Goal: Navigation & Orientation: Find specific page/section

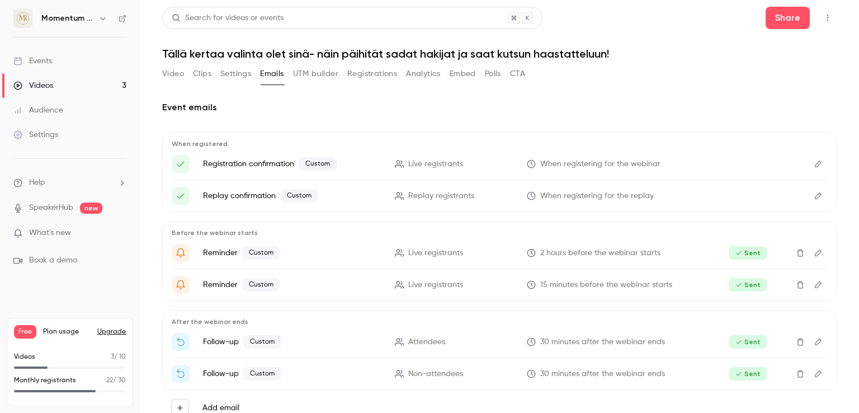
click at [65, 85] on link "Videos 3" at bounding box center [70, 85] width 140 height 25
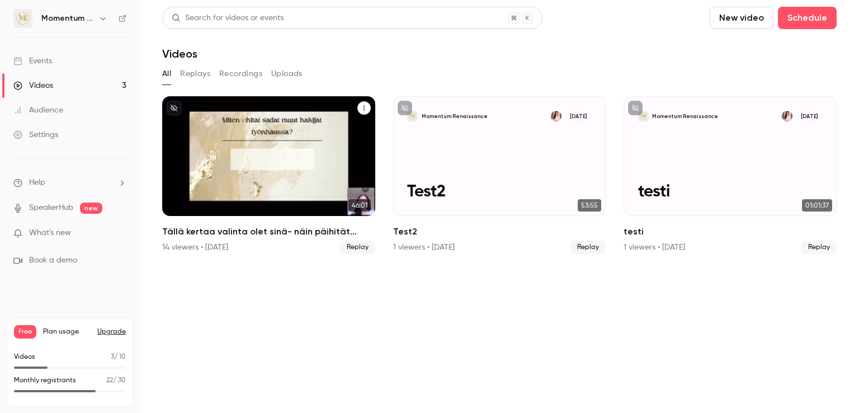
click at [169, 245] on div "14 viewers • [DATE]" at bounding box center [195, 247] width 66 height 11
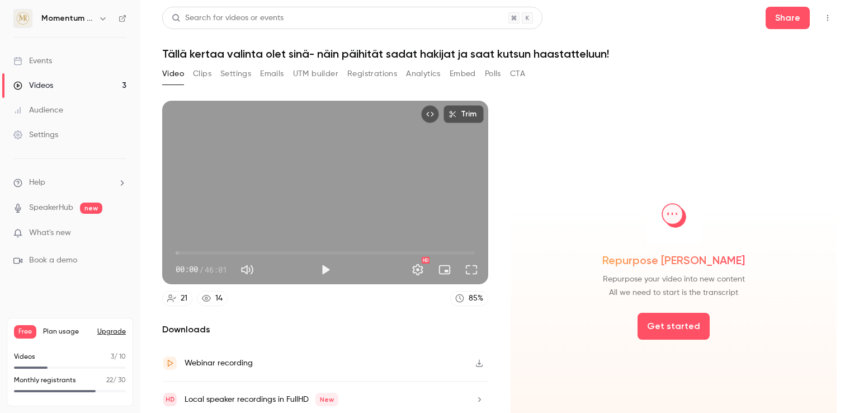
click at [415, 79] on button "Analytics" at bounding box center [423, 74] width 35 height 18
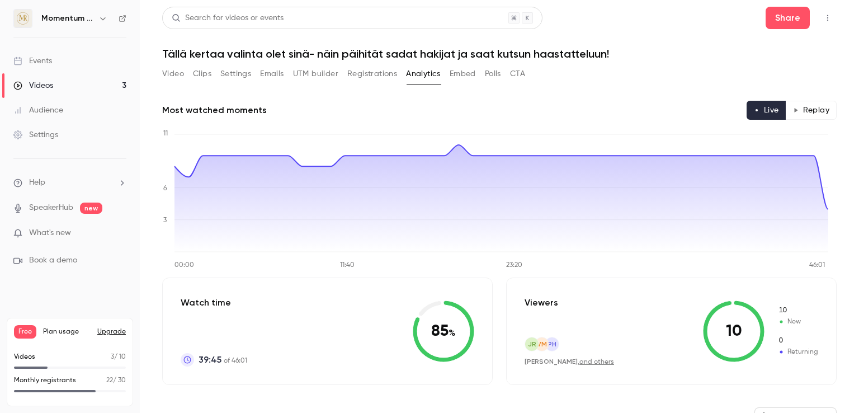
click at [41, 60] on div "Events" at bounding box center [32, 60] width 39 height 11
